Goal: Navigation & Orientation: Find specific page/section

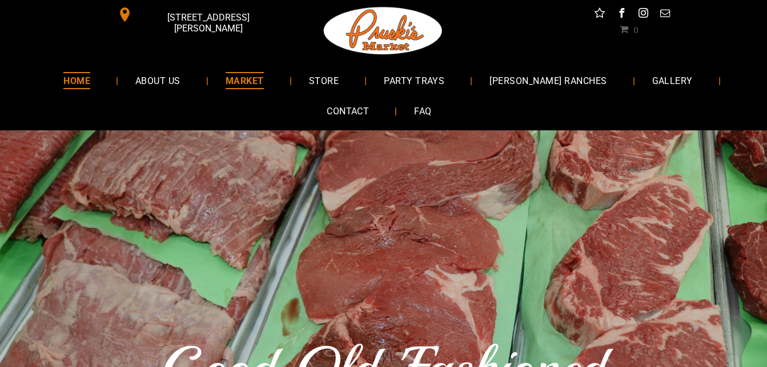
click at [264, 78] on span "MARKET" at bounding box center [245, 80] width 38 height 17
